Goal: Transaction & Acquisition: Download file/media

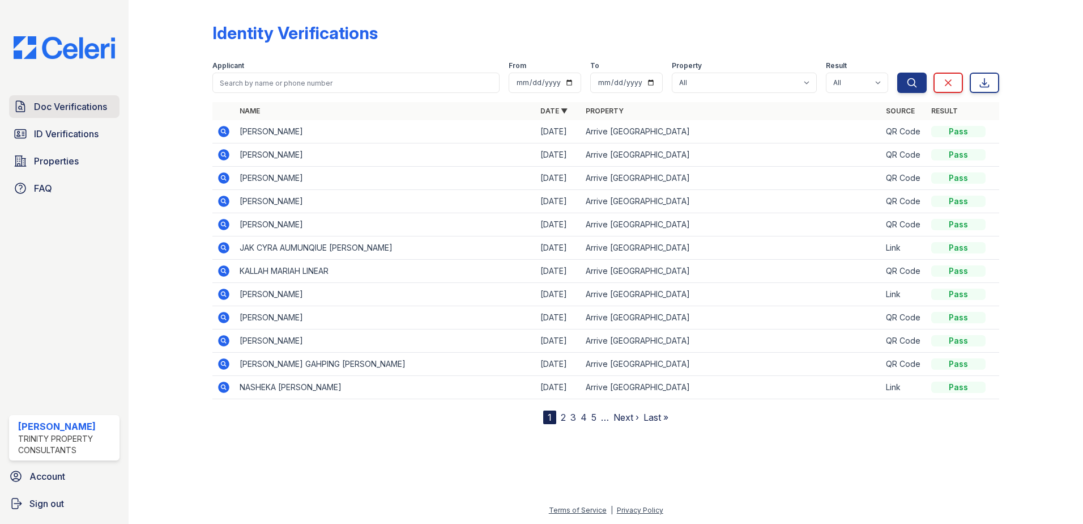
click at [81, 107] on span "Doc Verifications" at bounding box center [70, 107] width 73 height 14
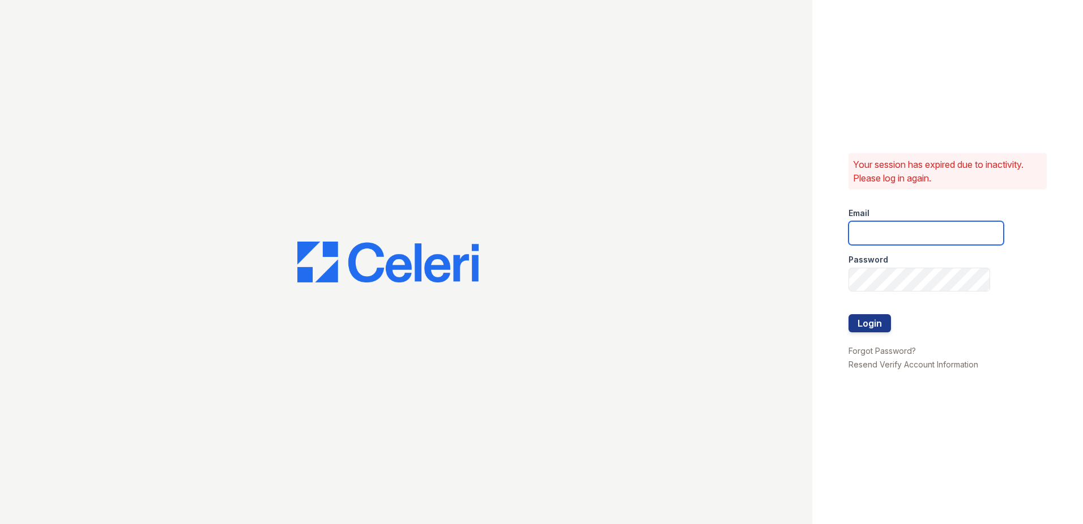
type input "[EMAIL_ADDRESS][DOMAIN_NAME]"
click at [860, 328] on button "Login" at bounding box center [870, 323] width 42 height 18
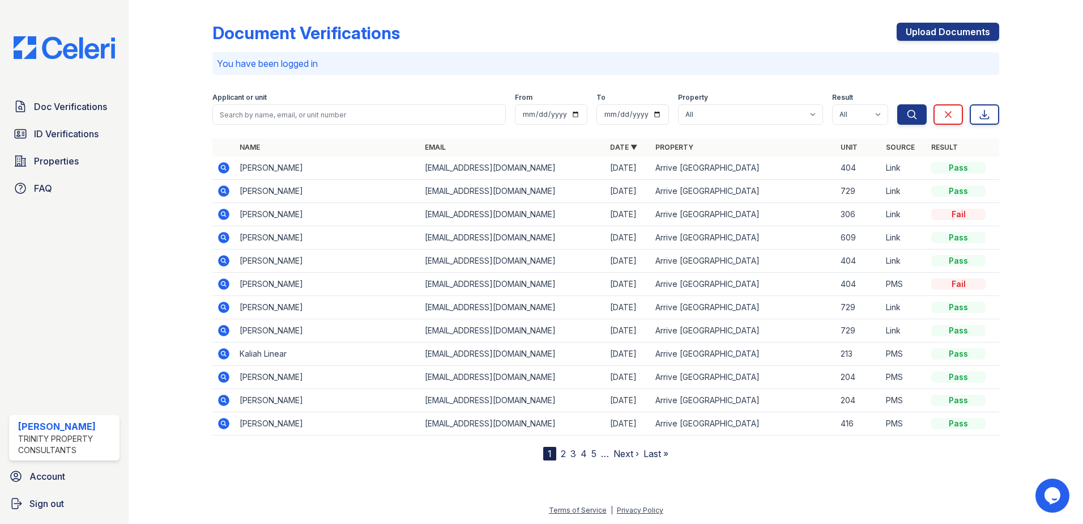
click at [223, 190] on icon at bounding box center [223, 190] width 3 height 3
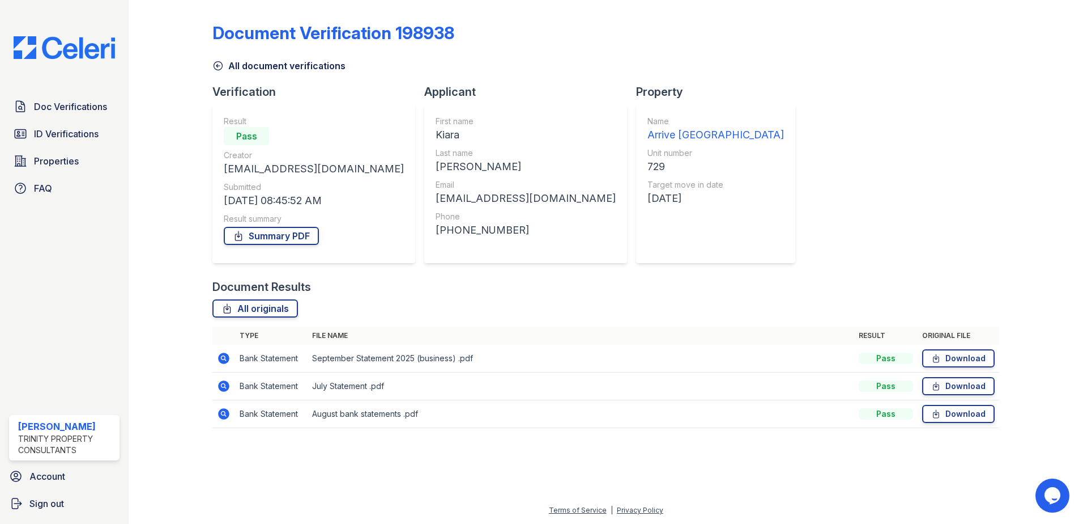
click at [971, 397] on td "Download" at bounding box center [959, 386] width 82 height 28
click at [967, 413] on link "Download" at bounding box center [958, 414] width 73 height 18
click at [963, 389] on link "Download" at bounding box center [958, 386] width 73 height 18
